Goal: Navigation & Orientation: Understand site structure

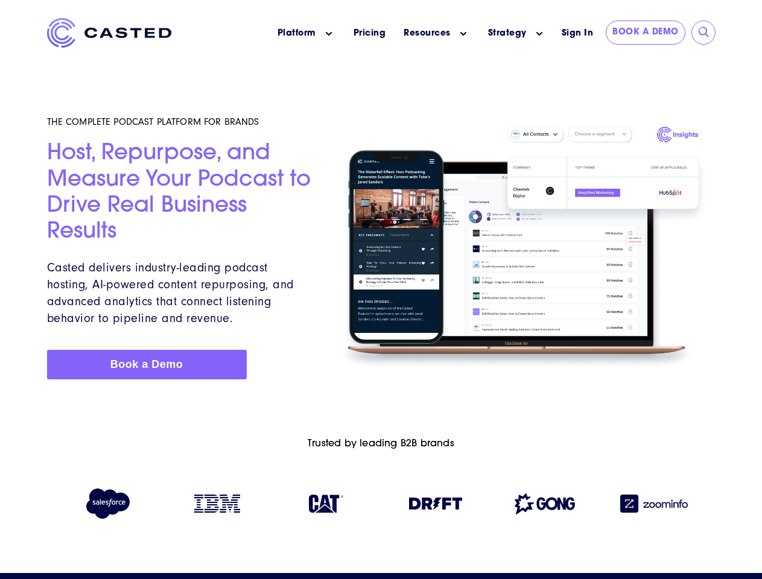
click at [329, 34] on icon "Main menu" at bounding box center [329, 34] width 6 height 6
click at [463, 34] on icon "Main menu" at bounding box center [463, 34] width 6 height 6
click at [507, 33] on link "Strategy" at bounding box center [507, 33] width 39 height 13
click at [539, 34] on icon "Main menu" at bounding box center [539, 34] width 6 height 6
click at [704, 33] on input "submit" at bounding box center [704, 33] width 12 height 12
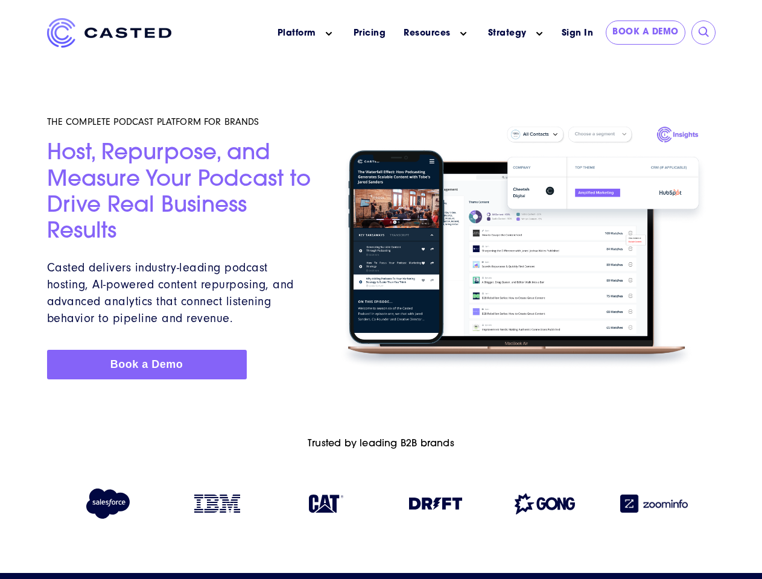
click at [436, 506] on img at bounding box center [435, 504] width 53 height 12
click at [545, 506] on img at bounding box center [545, 503] width 60 height 21
click at [654, 506] on img at bounding box center [654, 504] width 68 height 18
